Goal: Information Seeking & Learning: Learn about a topic

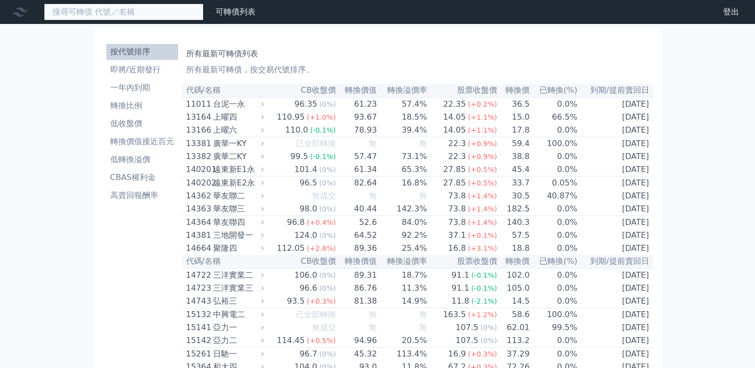
click at [144, 14] on input at bounding box center [124, 11] width 160 height 17
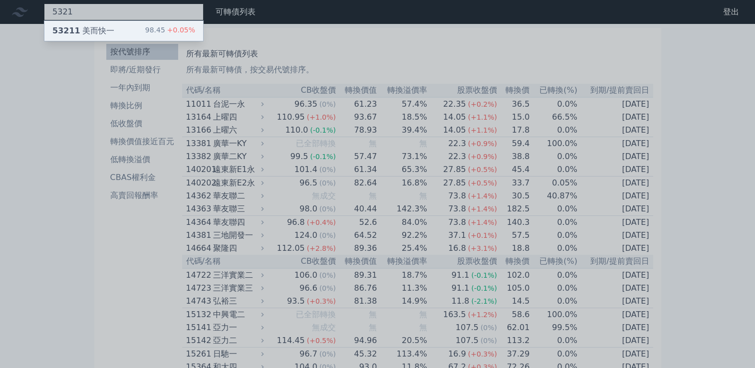
type input "5321"
click at [95, 26] on div "53211 美而快一" at bounding box center [83, 31] width 62 height 12
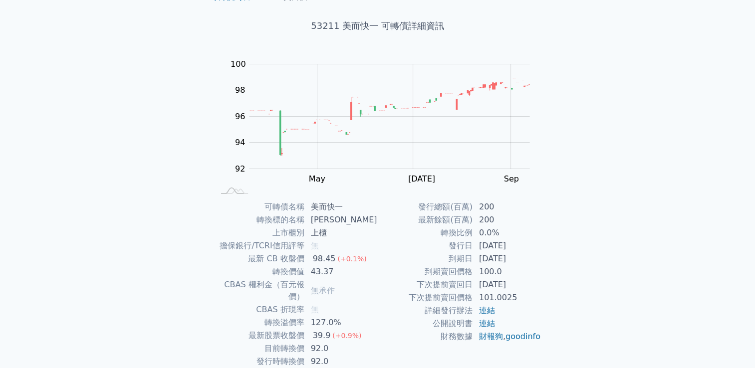
scroll to position [94, 0]
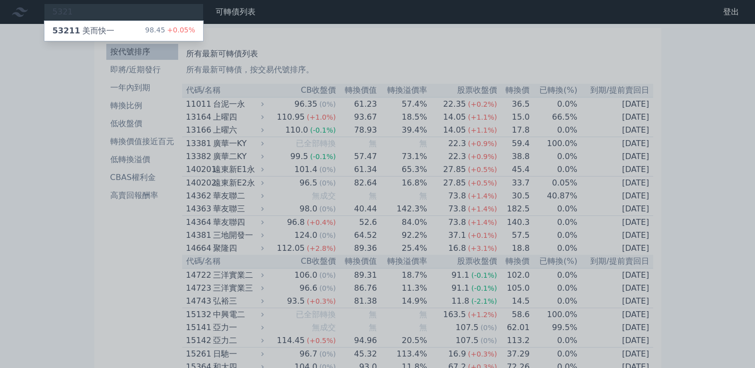
click at [704, 117] on div at bounding box center [377, 184] width 755 height 368
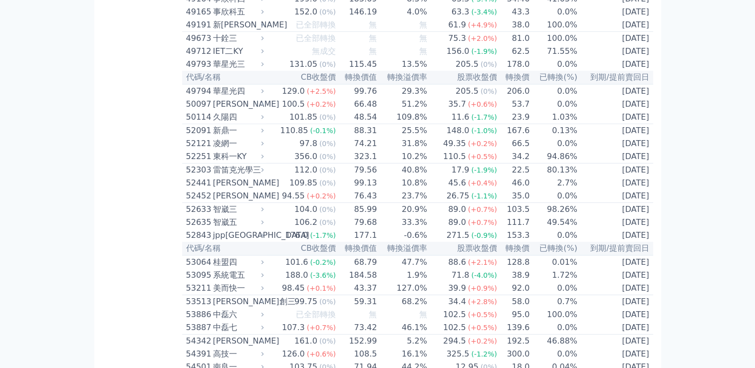
scroll to position [3393, 0]
